Goal: Task Accomplishment & Management: Manage account settings

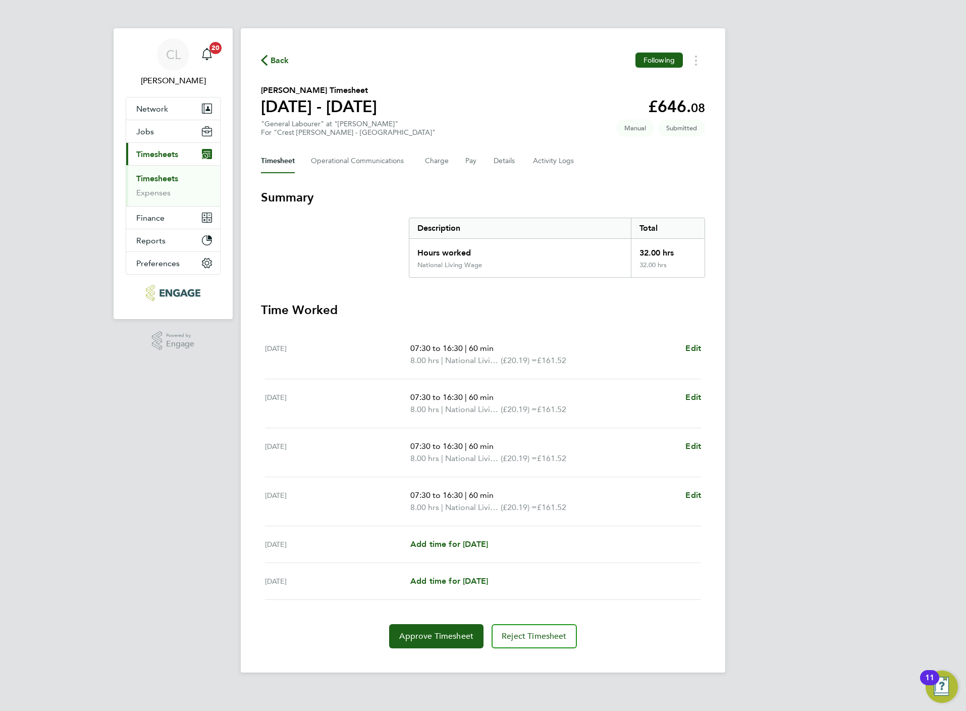
click at [158, 181] on link "Timesheets" at bounding box center [157, 179] width 42 height 10
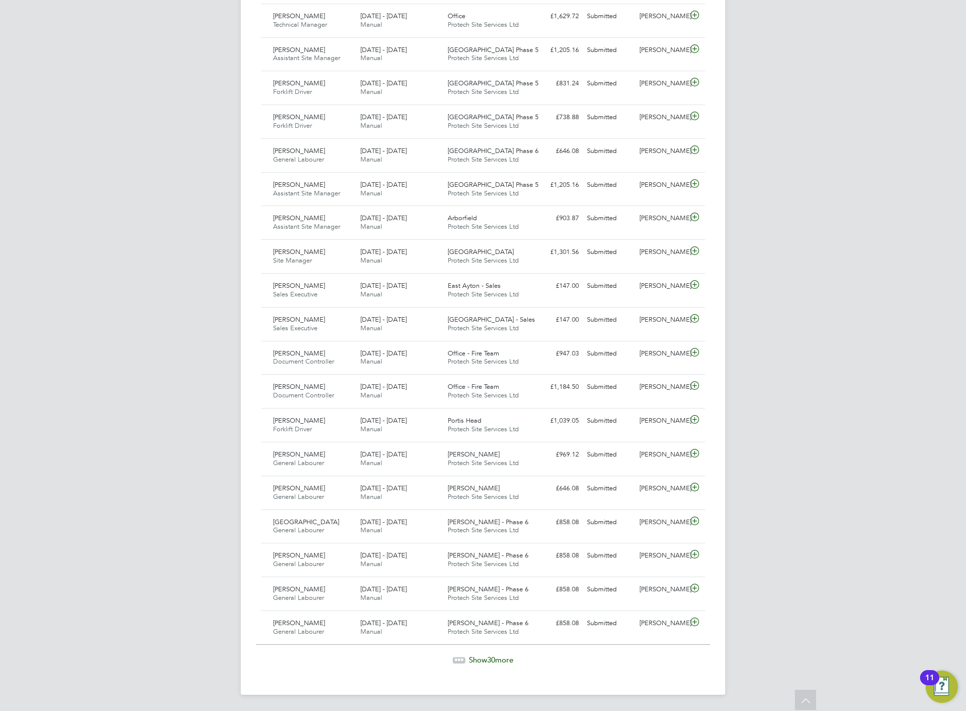
click at [505, 664] on div "Show 30 more" at bounding box center [483, 660] width 454 height 10
click at [489, 662] on span "30" at bounding box center [491, 659] width 8 height 10
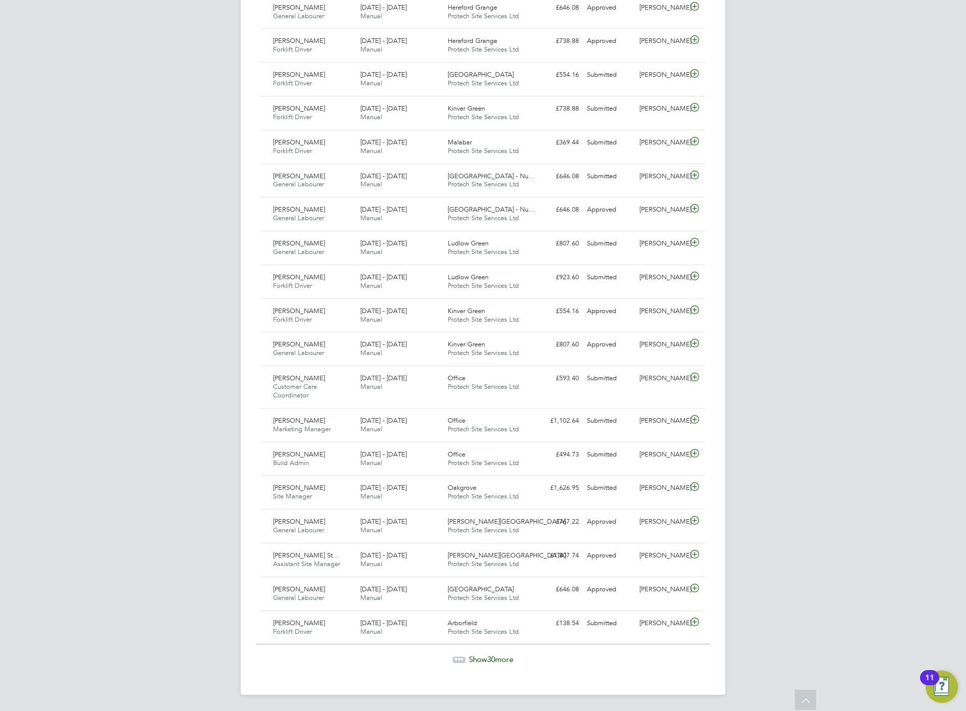
click at [462, 655] on icon at bounding box center [459, 659] width 13 height 13
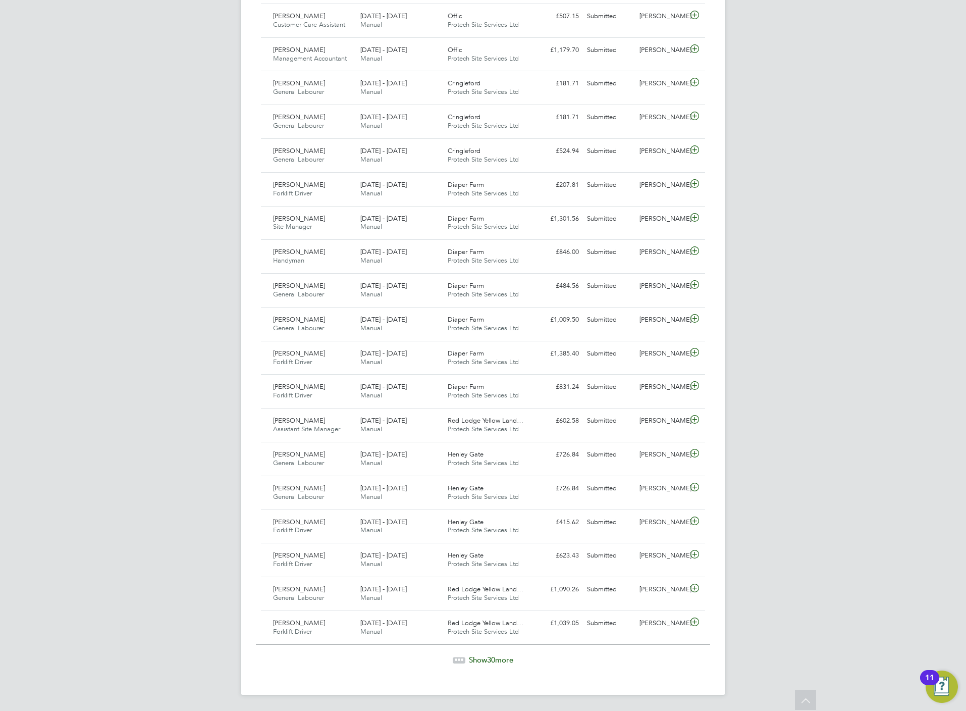
click at [506, 660] on span "Show 30 more" at bounding box center [491, 660] width 44 height 10
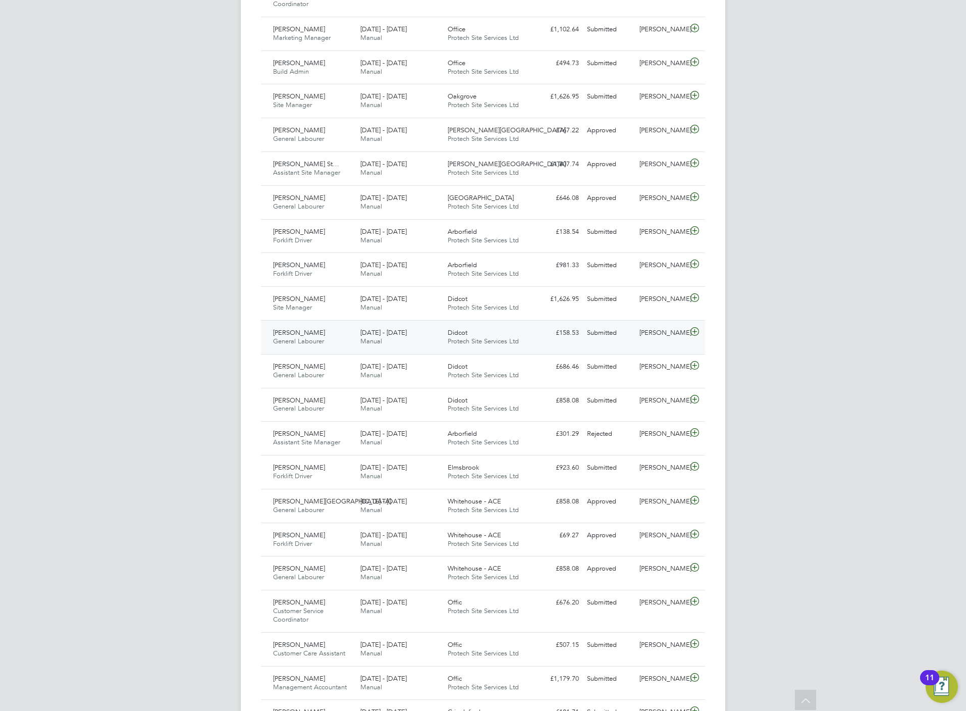
click at [691, 336] on icon at bounding box center [695, 332] width 13 height 8
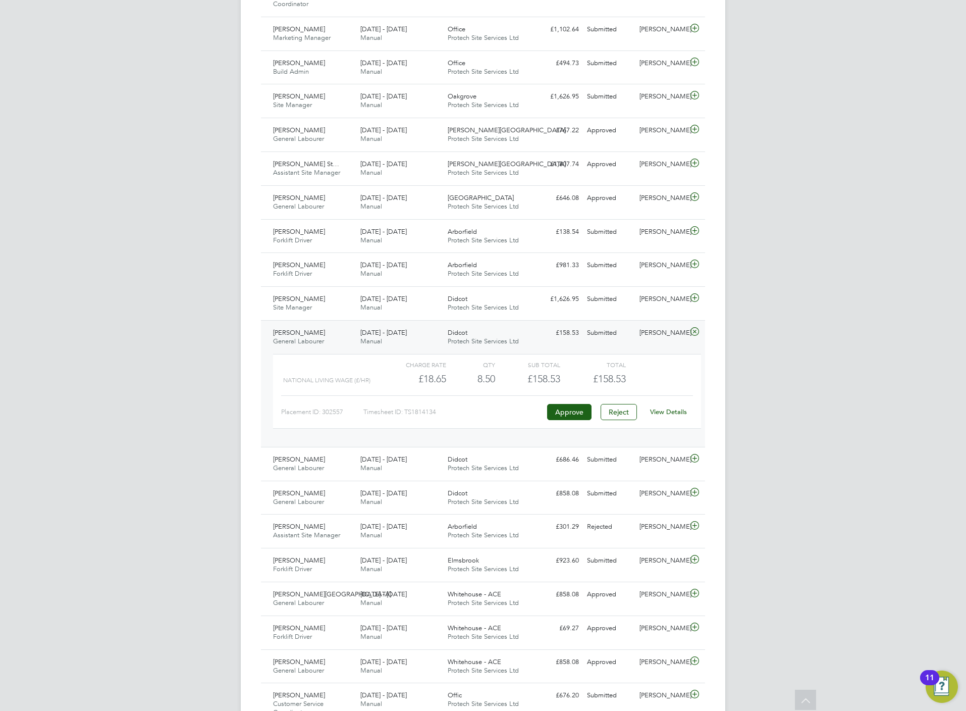
click at [671, 416] on link "View Details" at bounding box center [668, 411] width 37 height 9
click at [655, 416] on link "View Details" at bounding box center [668, 411] width 37 height 9
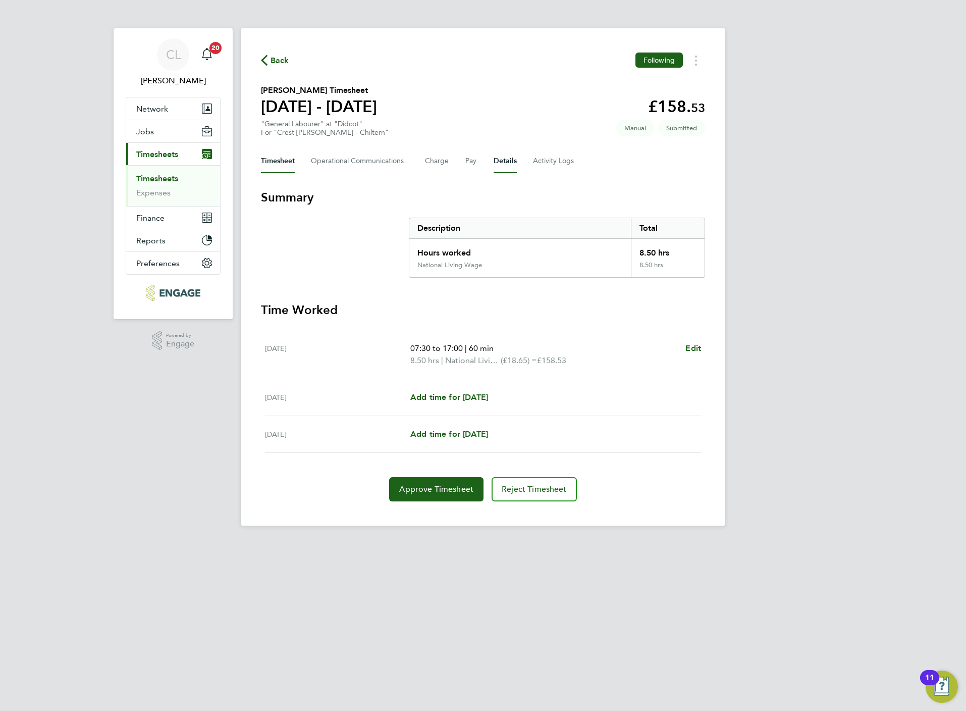
click at [500, 162] on button "Details" at bounding box center [505, 161] width 23 height 24
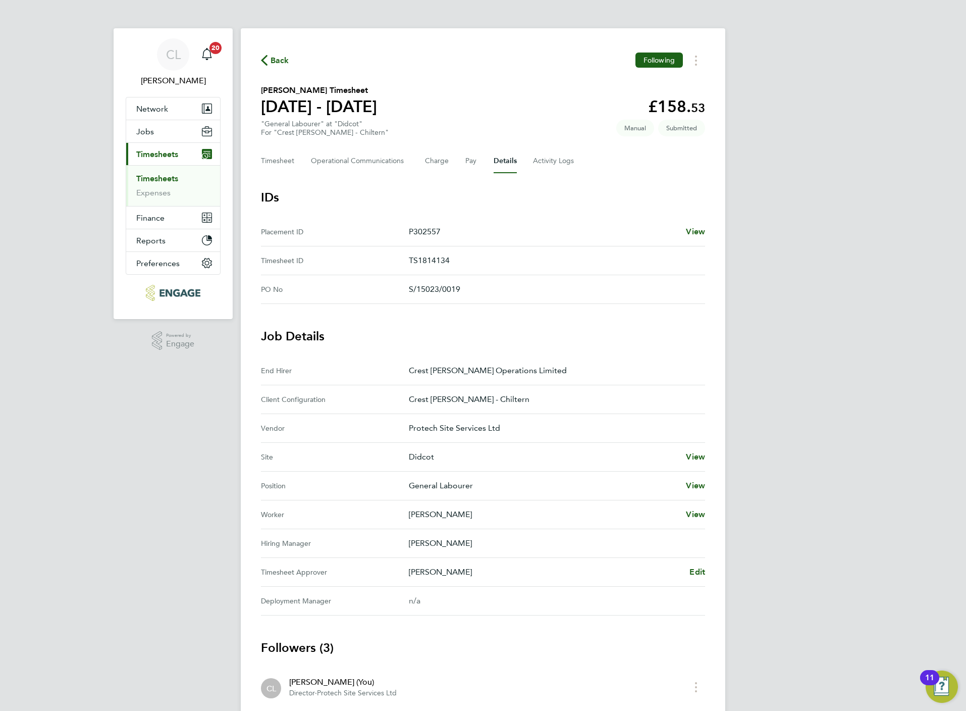
click at [706, 229] on div "Back Following Cody Gulliver-Jacks's Timesheet 25 - 31 Aug 2025 £158. 53 "Gener…" at bounding box center [483, 431] width 485 height 807
click at [700, 231] on span "View" at bounding box center [695, 232] width 19 height 10
click at [279, 153] on button "Timesheet" at bounding box center [278, 161] width 34 height 24
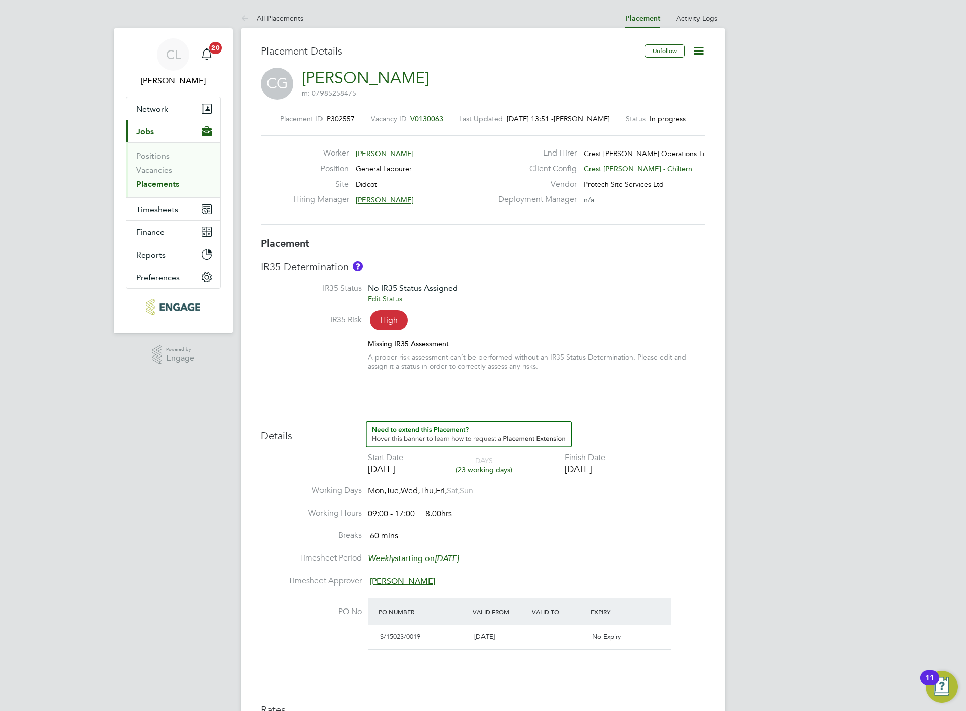
click at [700, 45] on icon at bounding box center [699, 50] width 13 height 13
click at [665, 74] on li "Edit Placement e" at bounding box center [666, 75] width 74 height 14
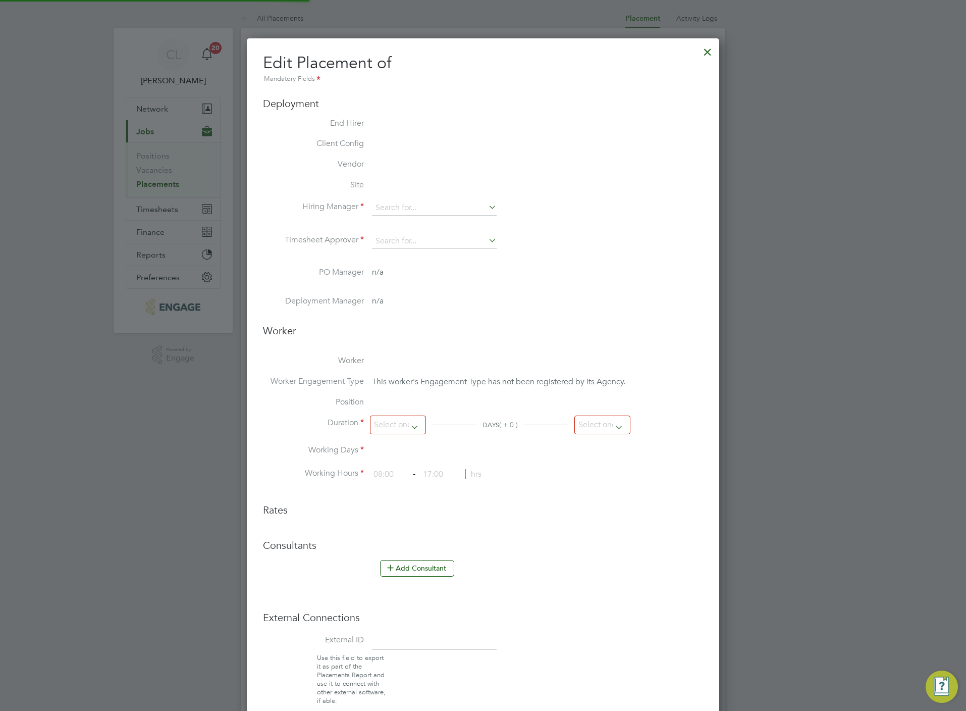
type input "Dan Cottrell"
type input "[PERSON_NAME]"
type input "29 Aug 2025"
type input "30 Sep 2025"
type input "09:00"
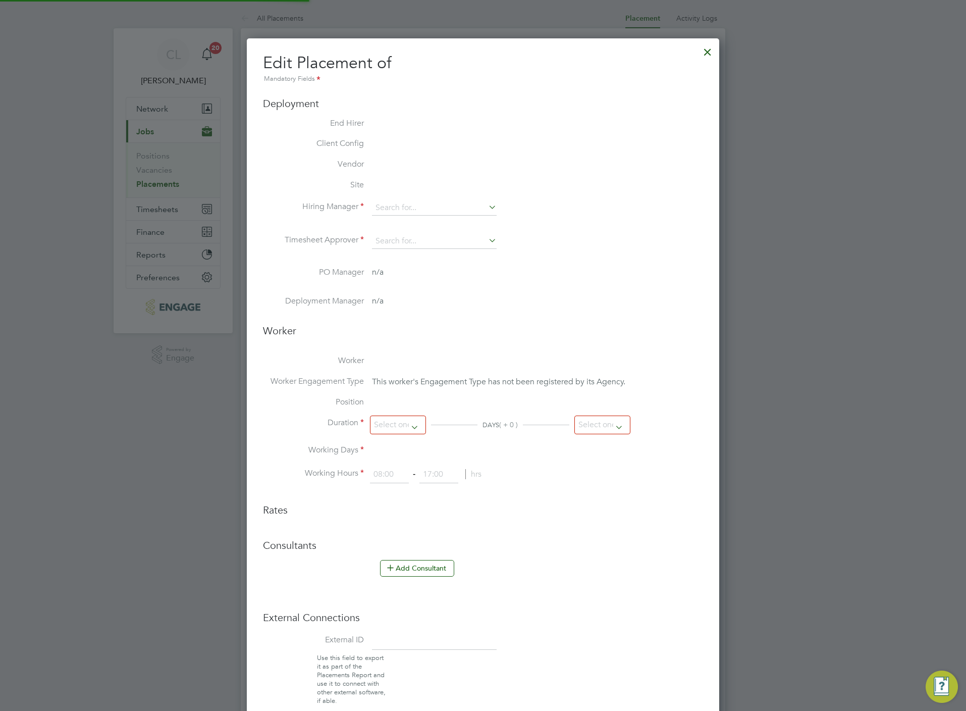
type input "17:00"
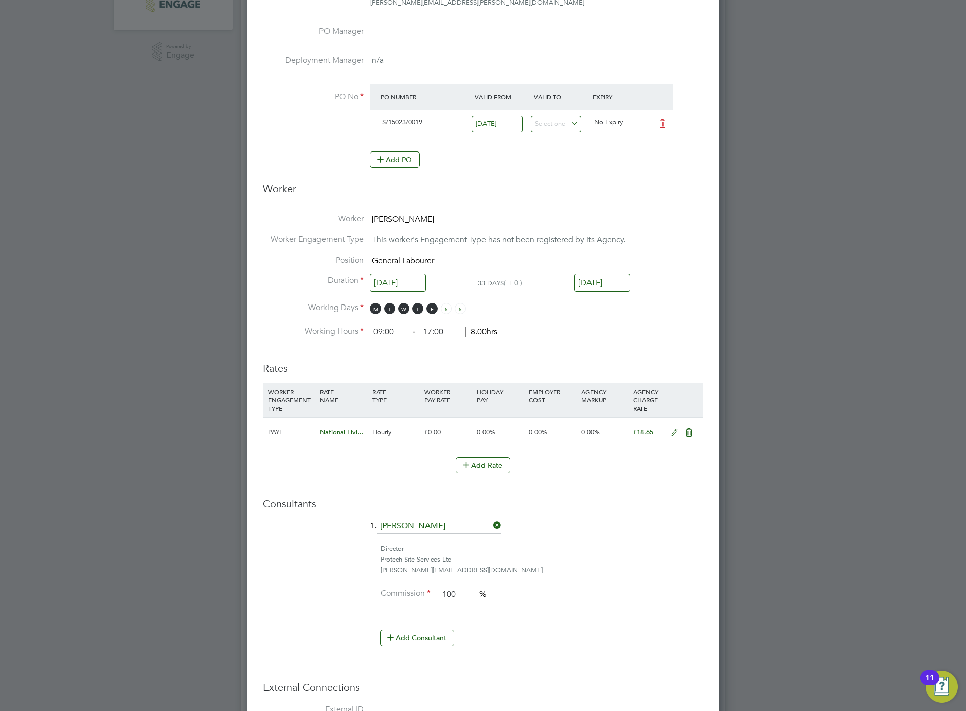
click at [675, 429] on icon at bounding box center [674, 433] width 13 height 8
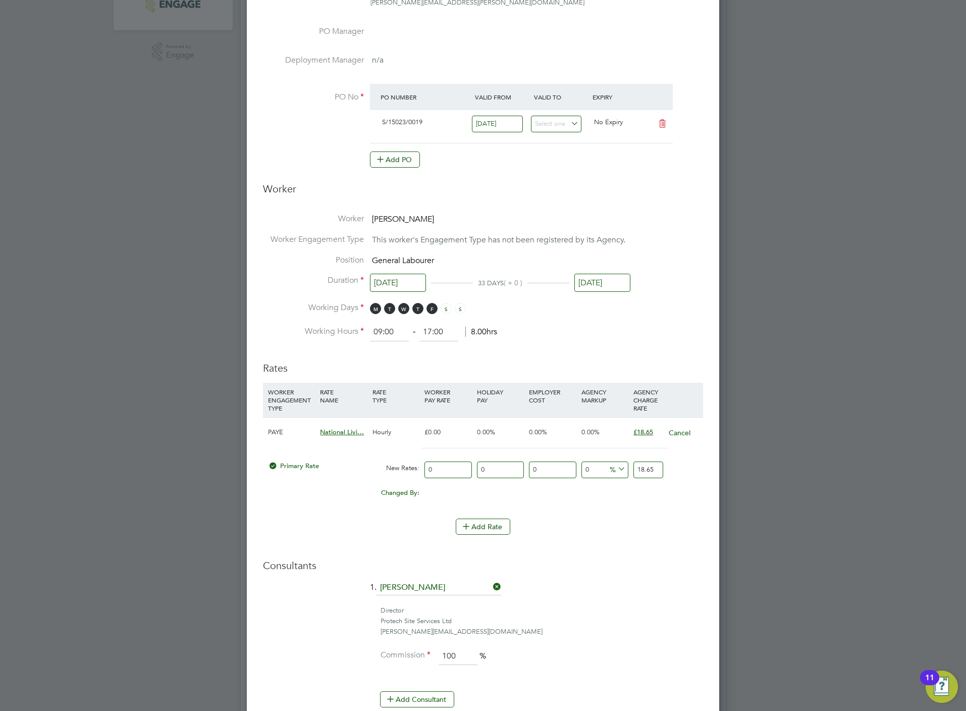
click at [647, 465] on input "18.65" at bounding box center [649, 469] width 30 height 17
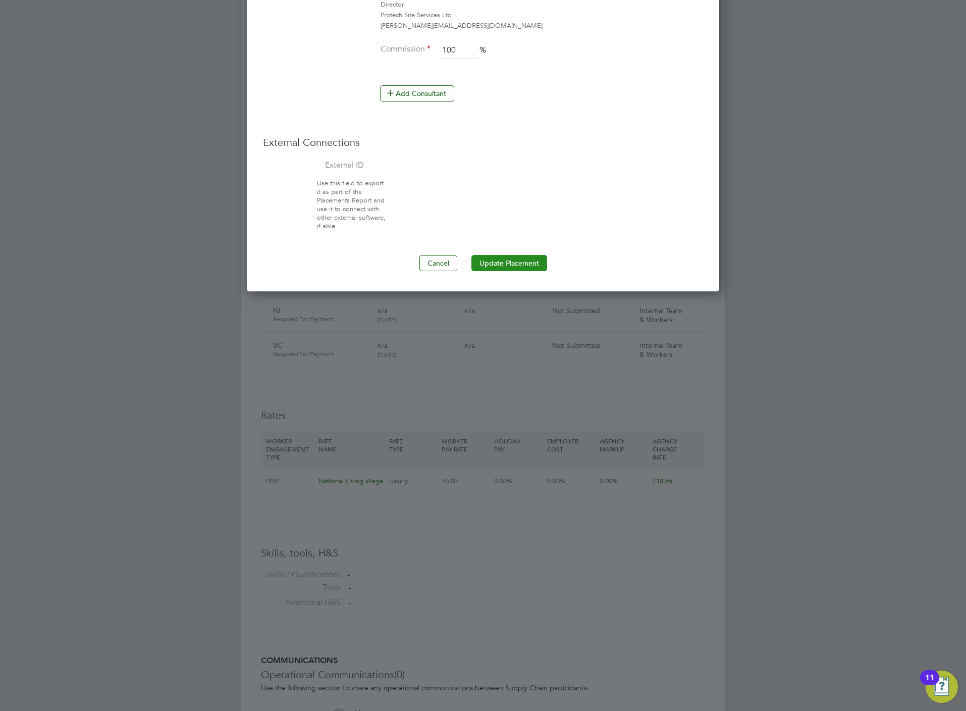
type input "20.19"
click at [515, 269] on button "Update Placement" at bounding box center [510, 263] width 76 height 16
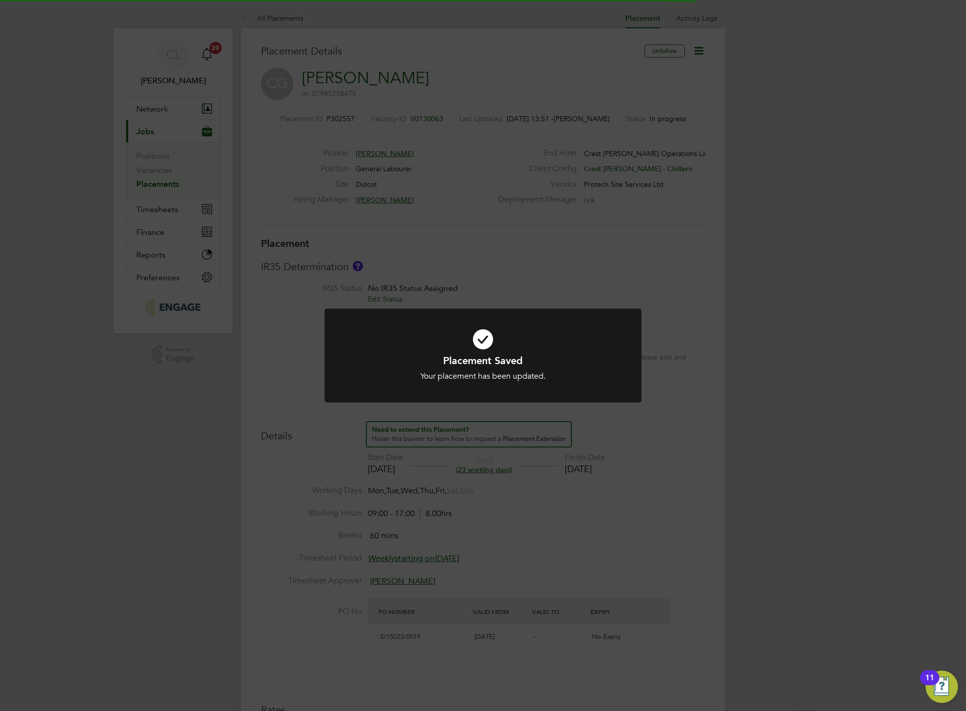
click at [571, 266] on div "Placement Saved Your placement has been updated. Cancel Okay" at bounding box center [483, 355] width 966 height 711
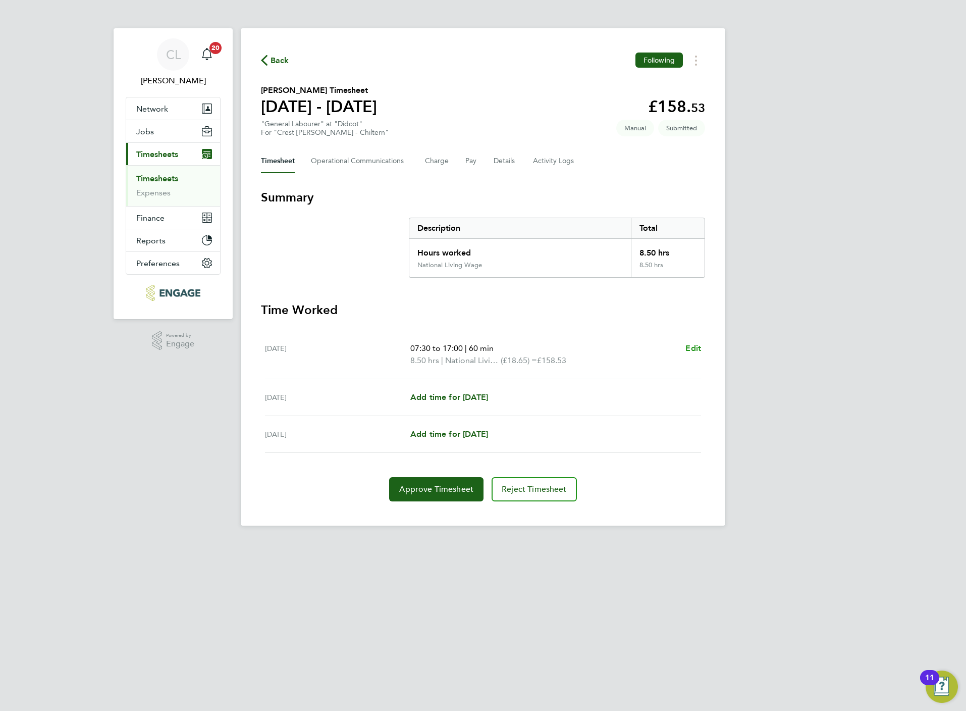
click at [699, 344] on span "Edit" at bounding box center [694, 348] width 16 height 10
select select "60"
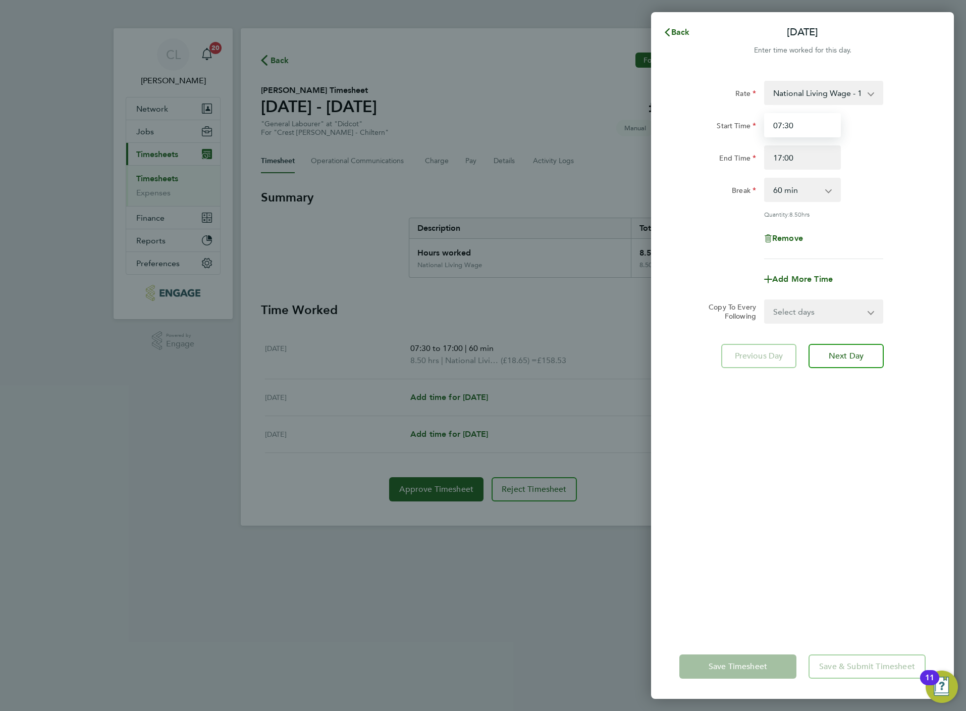
click at [797, 125] on input "07:30" at bounding box center [802, 125] width 77 height 24
type input "07:30"
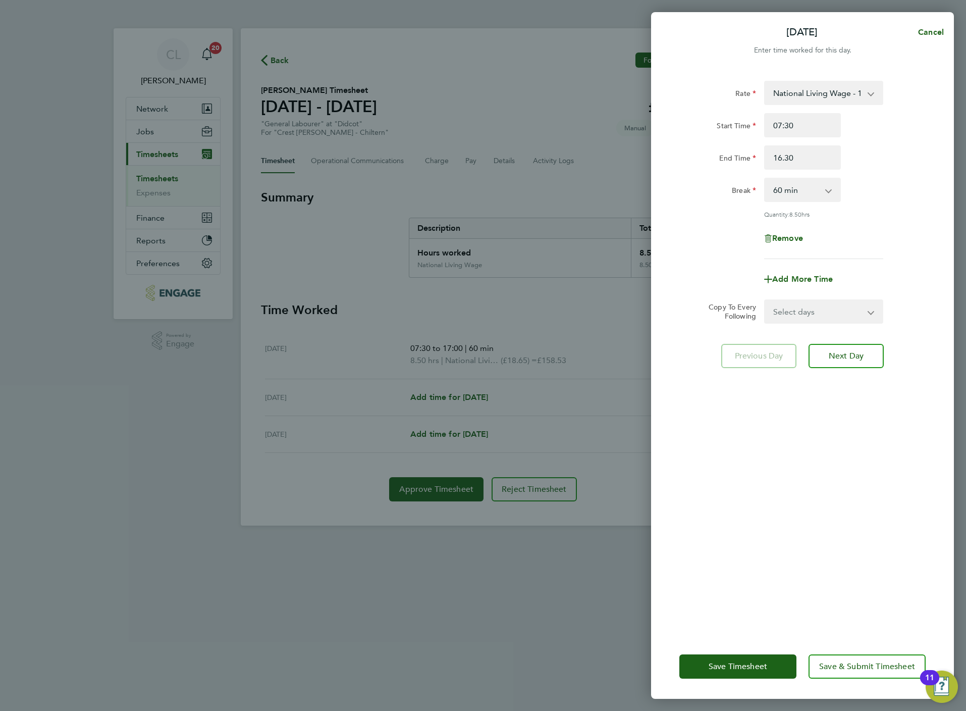
type input "16:30"
select select "30"
click at [865, 656] on button "Save & Submit Timesheet" at bounding box center [867, 666] width 117 height 24
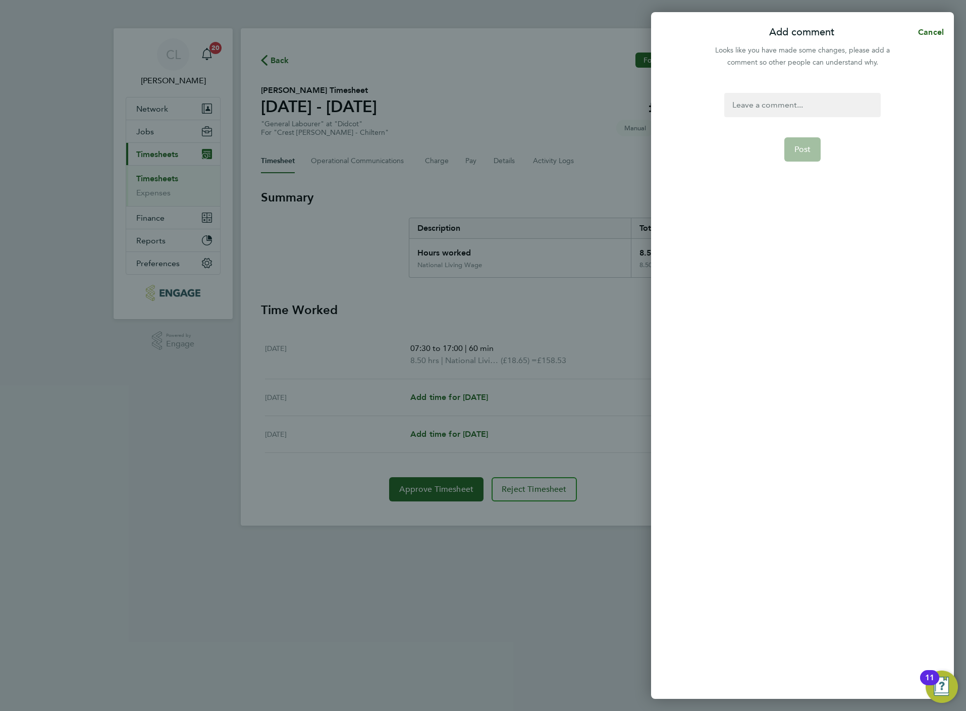
click at [744, 109] on div at bounding box center [802, 105] width 156 height 24
click at [799, 153] on button "Post" at bounding box center [803, 149] width 37 height 24
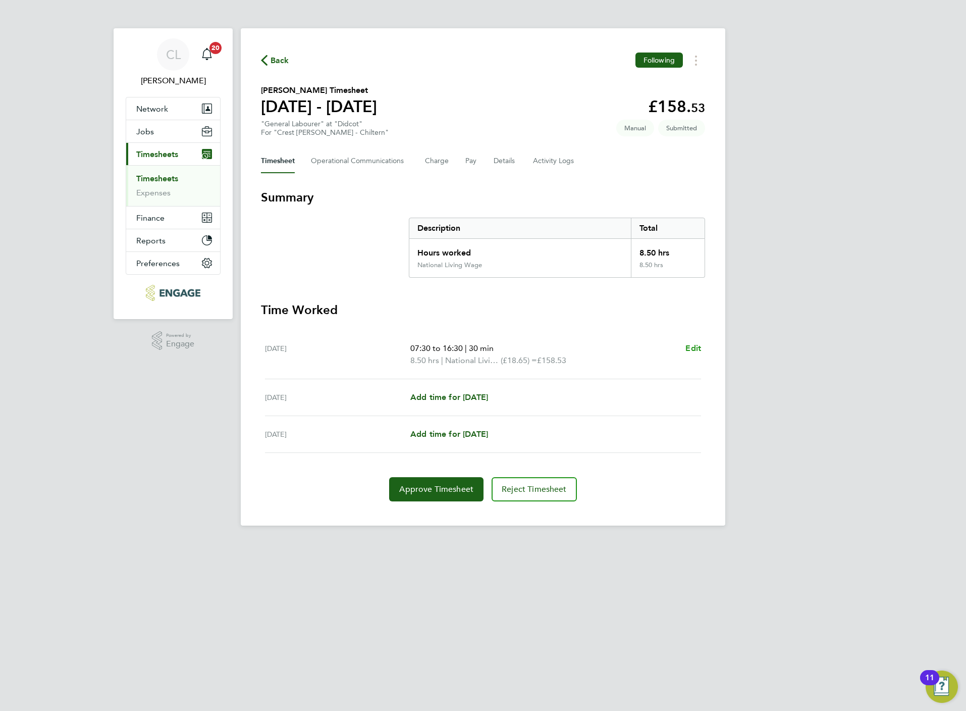
click at [688, 346] on div "07:30 to 16:30 | 30 min 8.50 hrs | National Living Wage (£18.65) = £158.53 Edit" at bounding box center [555, 354] width 291 height 24
click at [693, 347] on span "Edit" at bounding box center [694, 348] width 16 height 10
select select "30"
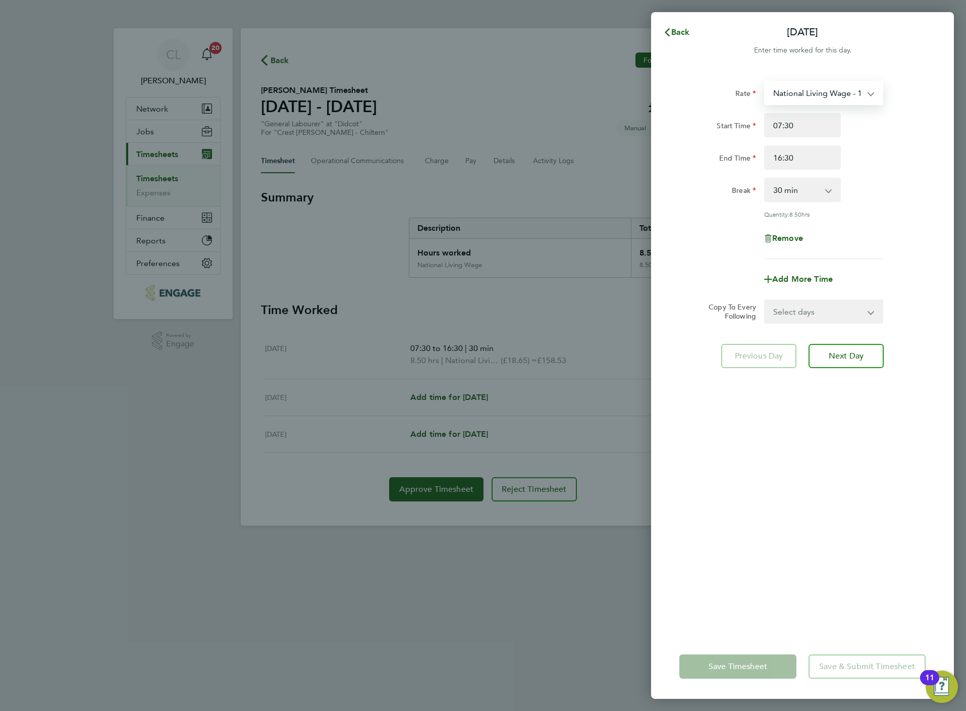
click at [830, 87] on select "National Living Wage - 18.65 National Living Wage - 20.19" at bounding box center [817, 93] width 105 height 22
select select "30"
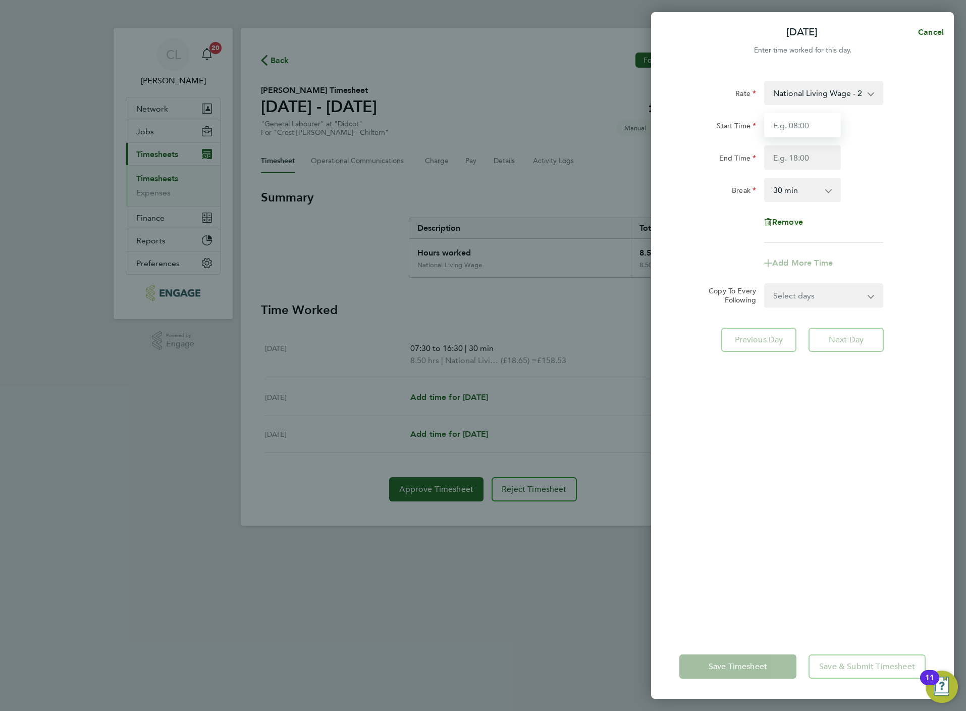
click at [809, 134] on input "Start Time" at bounding box center [802, 125] width 77 height 24
type input "07:30"
click at [797, 159] on input "End Time" at bounding box center [802, 157] width 77 height 24
type input "16:30"
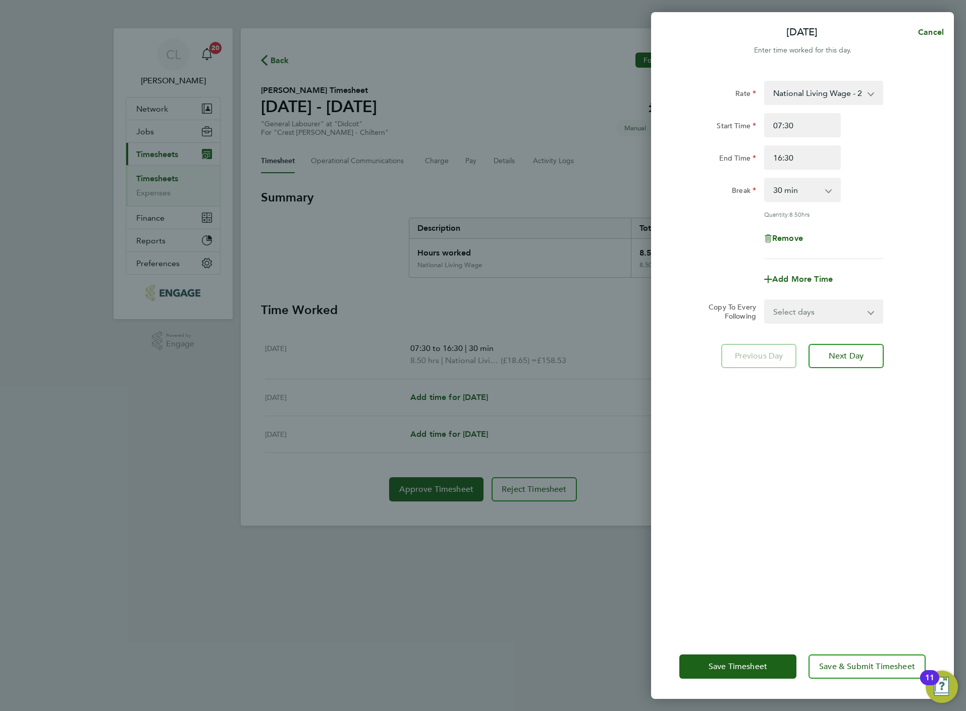
click at [841, 638] on div "Save Timesheet Save & Submit Timesheet" at bounding box center [802, 666] width 303 height 65
click at [853, 663] on span "Save & Submit Timesheet" at bounding box center [867, 666] width 96 height 10
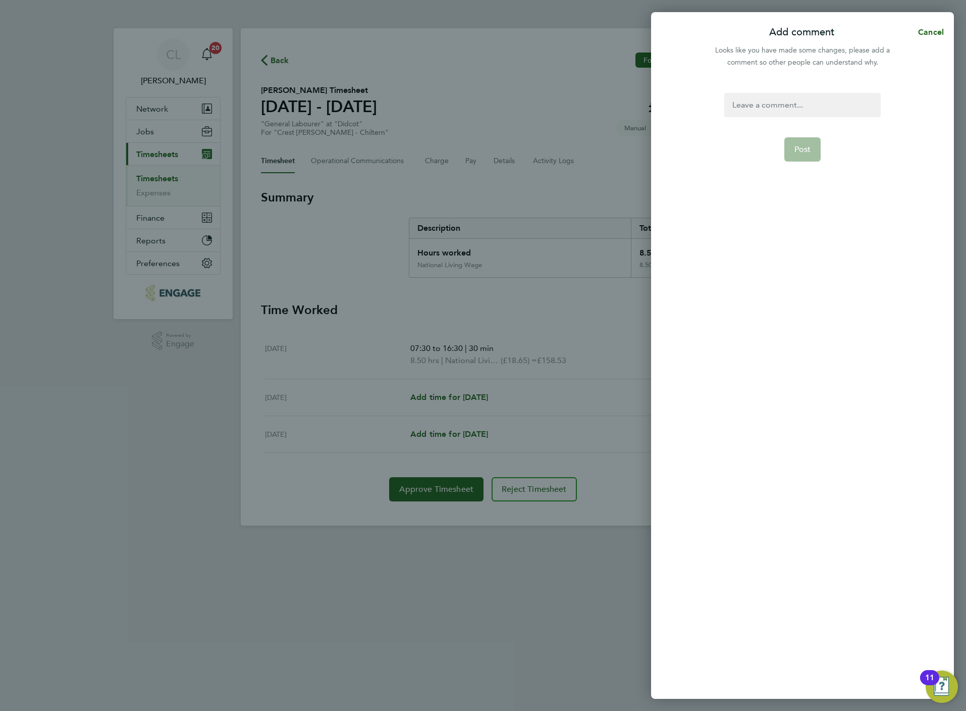
click at [760, 111] on div at bounding box center [802, 105] width 156 height 24
click at [796, 147] on span "Post" at bounding box center [803, 149] width 17 height 10
